Goal: Task Accomplishment & Management: Manage account settings

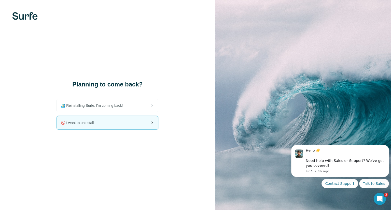
click at [107, 125] on div "🚫 I want to uninstall" at bounding box center [107, 122] width 101 height 13
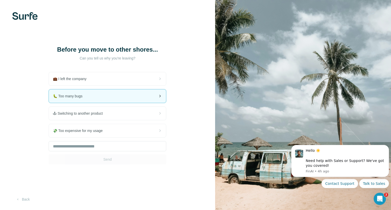
click at [78, 98] on span "🐛 Too many bugs" at bounding box center [70, 96] width 34 height 5
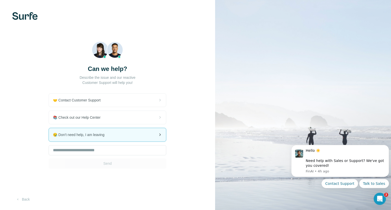
click at [106, 136] on span "😪 Don't need help, I am leaving" at bounding box center [81, 134] width 56 height 5
